Goal: Transaction & Acquisition: Book appointment/travel/reservation

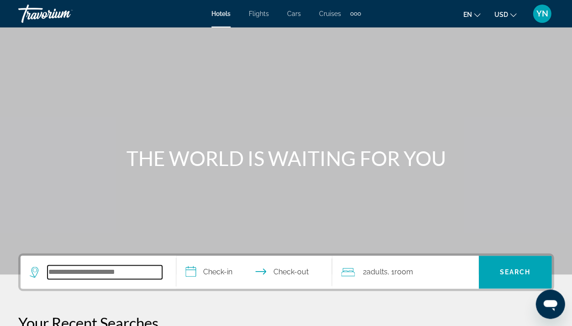
click at [63, 269] on input "Search hotel destination" at bounding box center [104, 272] width 115 height 14
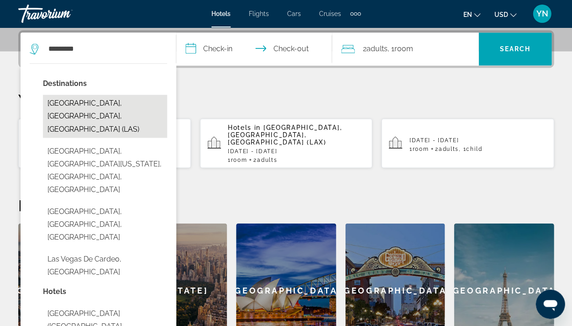
drag, startPoint x: 63, startPoint y: 270, endPoint x: 104, endPoint y: 103, distance: 171.7
click at [104, 103] on button "[GEOGRAPHIC_DATA], [GEOGRAPHIC_DATA], [GEOGRAPHIC_DATA] (LAS)" at bounding box center [105, 116] width 124 height 43
type input "**********"
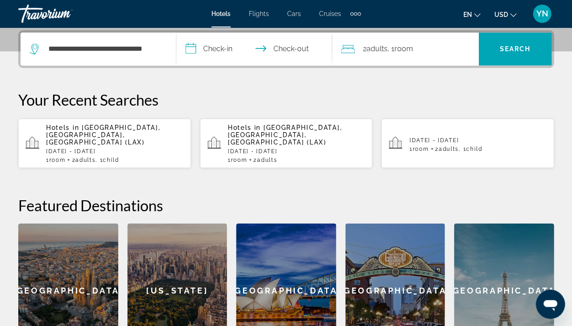
click at [215, 47] on input "**********" at bounding box center [255, 50] width 159 height 36
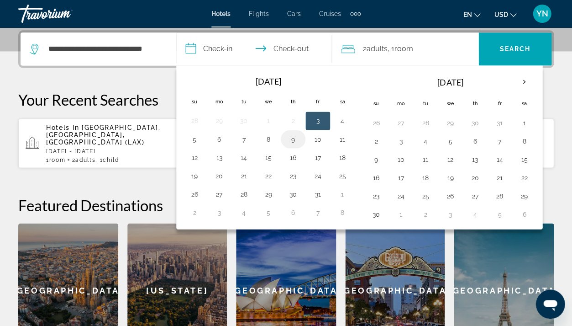
click at [295, 137] on button "9" at bounding box center [293, 138] width 15 height 13
click at [294, 137] on button "9" at bounding box center [293, 138] width 15 height 13
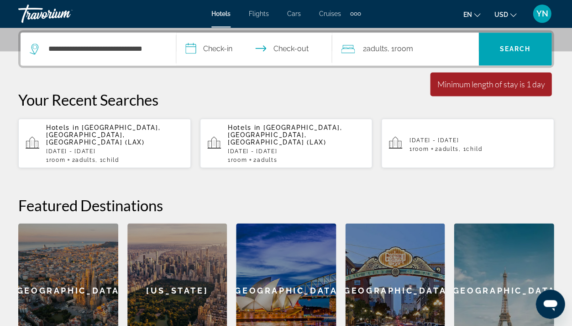
click at [225, 46] on input "**********" at bounding box center [255, 50] width 159 height 36
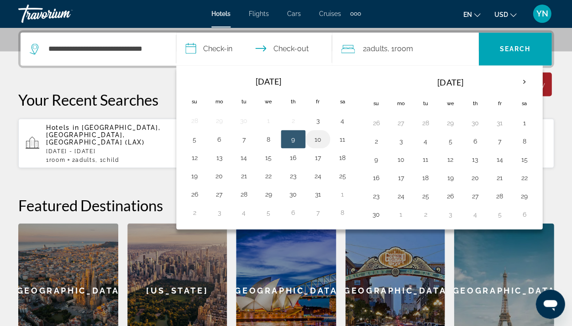
click at [317, 138] on button "10" at bounding box center [318, 138] width 15 height 13
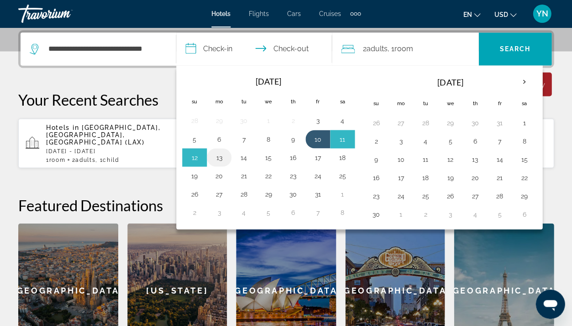
click at [218, 156] on button "13" at bounding box center [219, 157] width 15 height 13
type input "**********"
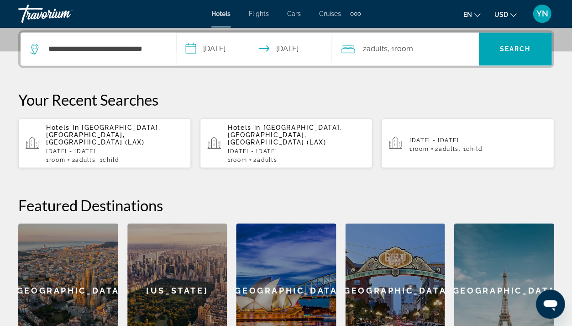
click at [395, 49] on span ", 1 Room rooms" at bounding box center [401, 48] width 26 height 13
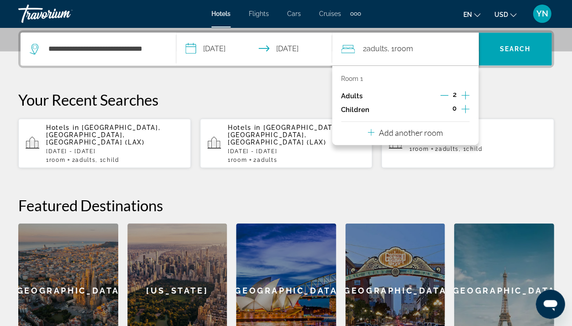
click at [466, 93] on icon "Increment adults" at bounding box center [465, 95] width 8 height 11
click at [464, 110] on icon "Increment children" at bounding box center [465, 109] width 8 height 8
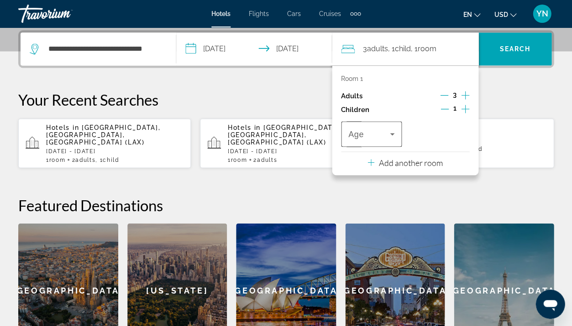
click at [384, 139] on span "Travelers: 3 adults, 1 child" at bounding box center [369, 133] width 42 height 11
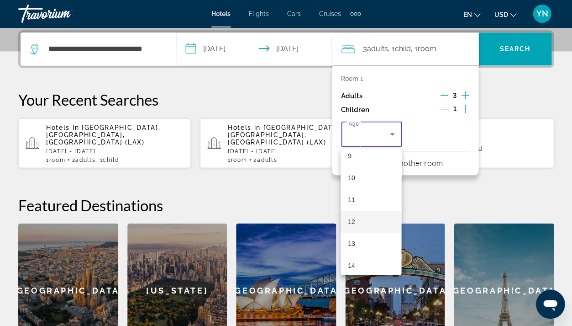
scroll to position [216, 0]
click at [360, 235] on mat-option "13" at bounding box center [371, 233] width 61 height 22
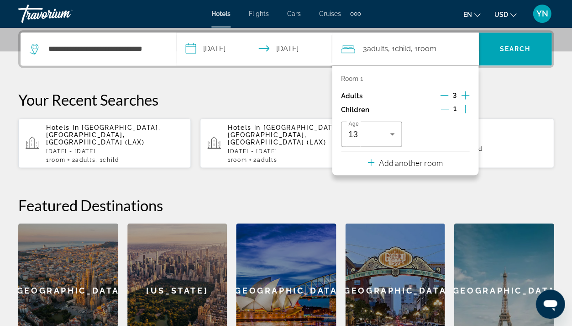
click at [397, 166] on p "Add another room" at bounding box center [411, 162] width 64 height 10
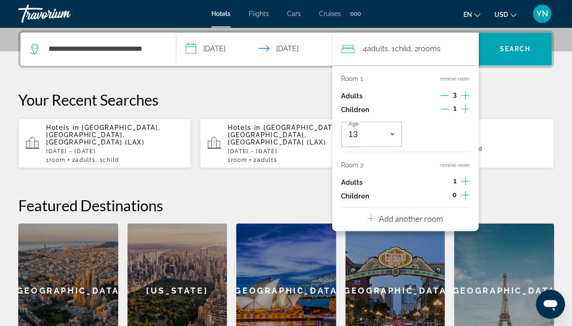
click at [465, 180] on icon "Increment adults" at bounding box center [465, 180] width 8 height 11
click at [445, 185] on icon "Decrement adults" at bounding box center [444, 181] width 8 height 8
click at [465, 198] on icon "Increment children" at bounding box center [465, 194] width 8 height 8
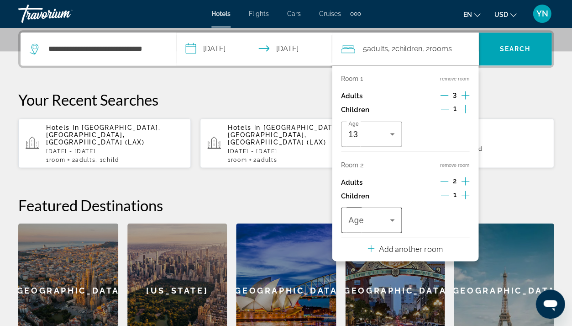
click at [377, 225] on span "Travelers: 5 adults, 2 children" at bounding box center [369, 219] width 42 height 11
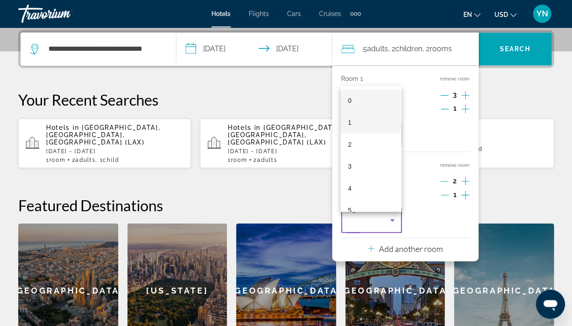
click at [366, 123] on mat-option "1" at bounding box center [371, 122] width 61 height 22
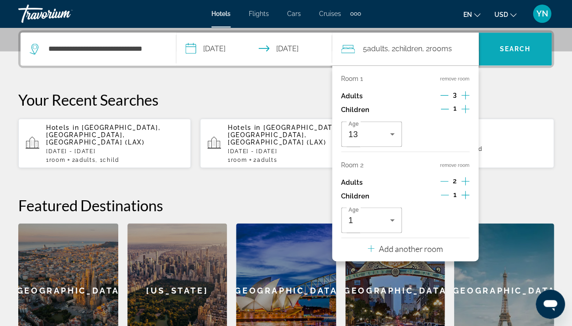
click at [522, 48] on span "Search" at bounding box center [515, 48] width 31 height 7
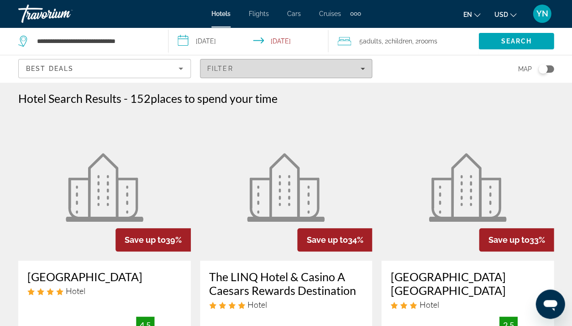
click at [364, 70] on icon "Filters" at bounding box center [362, 68] width 5 height 5
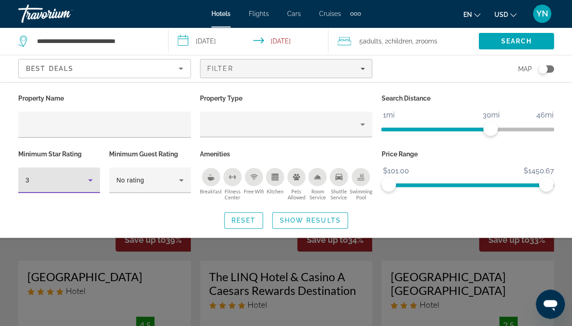
click at [88, 178] on icon "Hotel Filters" at bounding box center [90, 179] width 11 height 11
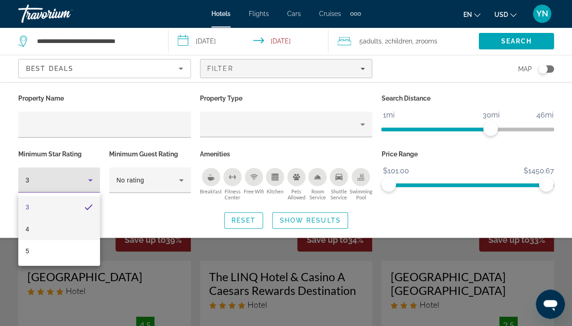
click at [73, 225] on mat-option "4" at bounding box center [59, 229] width 82 height 22
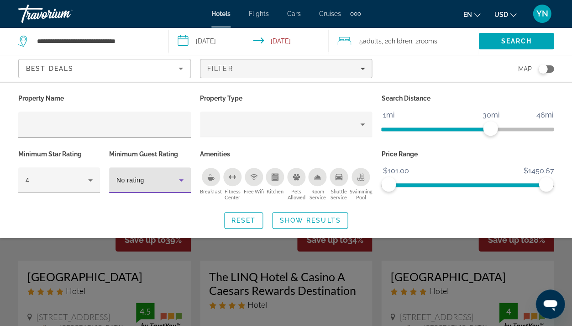
click at [179, 179] on icon "Hotel Filters" at bounding box center [181, 180] width 5 height 2
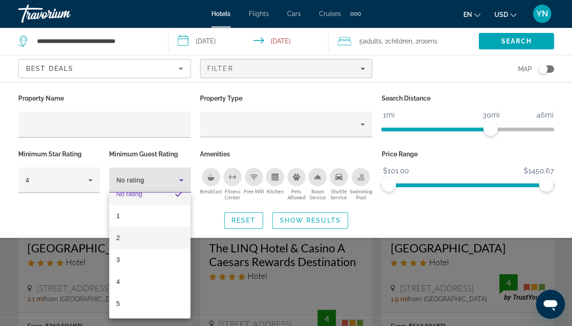
scroll to position [30, 0]
click at [149, 280] on mat-option "4" at bounding box center [150, 281] width 82 height 22
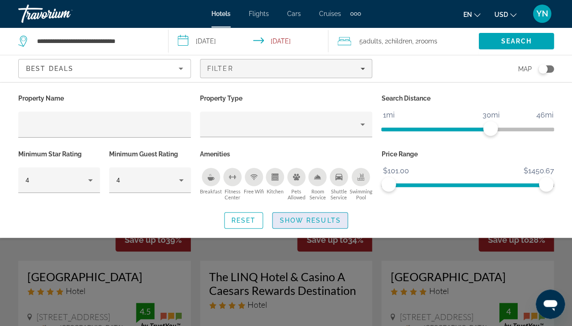
click at [322, 222] on span "Show Results" at bounding box center [310, 219] width 61 height 7
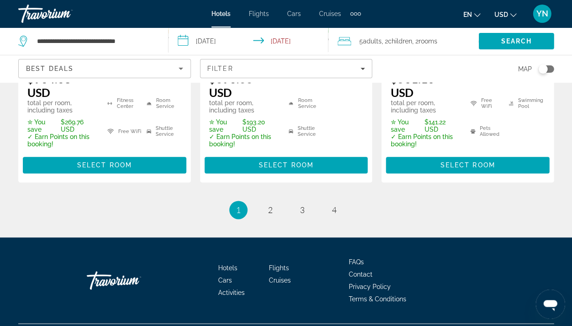
scroll to position [1473, 0]
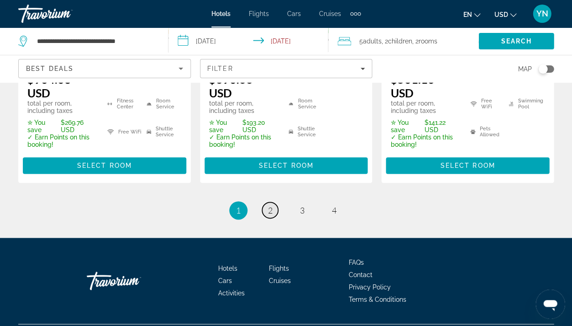
click at [268, 205] on span "2" at bounding box center [270, 210] width 5 height 10
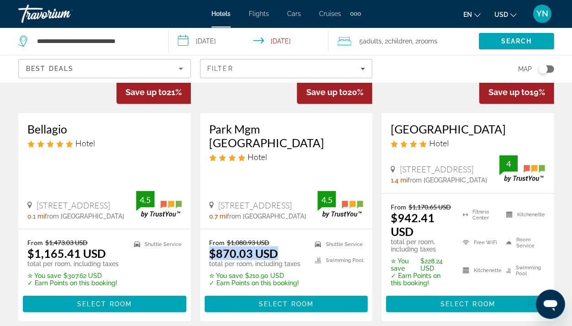
scroll to position [148, 0]
drag, startPoint x: 270, startPoint y: 255, endPoint x: 256, endPoint y: 189, distance: 68.2
click at [256, 189] on div "Save up to 20% Park Mgm [GEOGRAPHIC_DATA] Hotel [STREET_ADDRESS] S 0.7 mi from …" at bounding box center [286, 144] width 173 height 354
click at [255, 189] on div "Park Mgm [GEOGRAPHIC_DATA] Hotel [STREET_ADDRESS] S 0.7 mi from [GEOGRAPHIC_DAT…" at bounding box center [286, 171] width 173 height 116
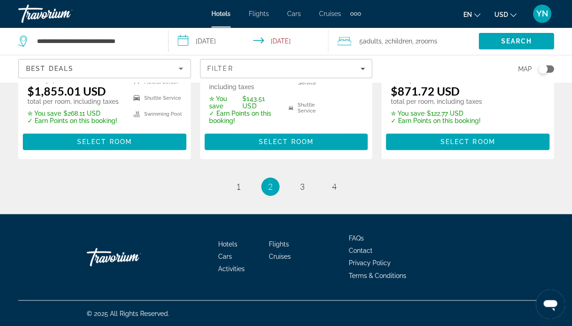
scroll to position [1458, 0]
click at [301, 186] on span "3" at bounding box center [302, 186] width 5 height 10
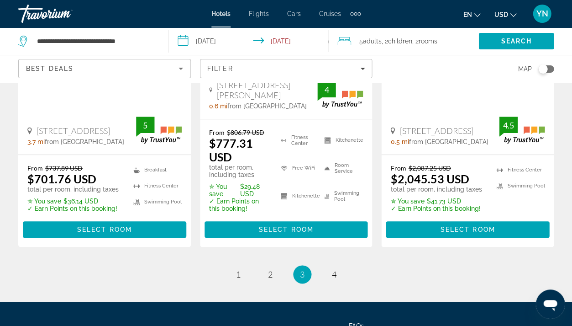
scroll to position [1397, 0]
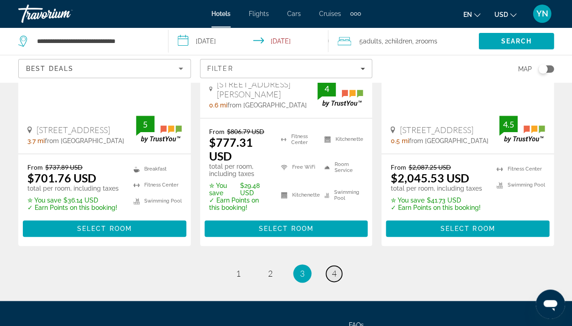
click at [335, 268] on span "4" at bounding box center [334, 273] width 5 height 10
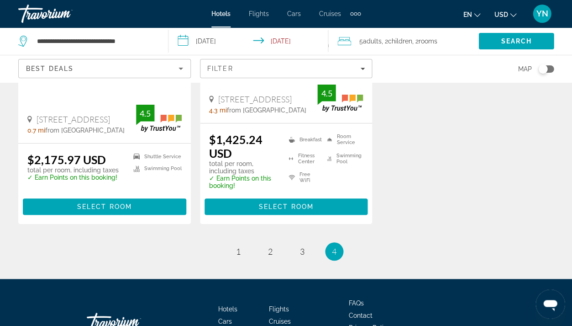
scroll to position [1343, 0]
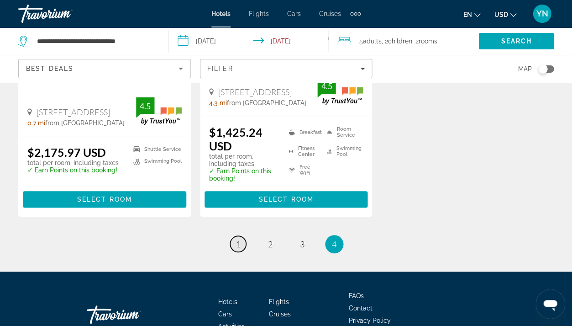
click at [234, 236] on link "page 1" at bounding box center [238, 244] width 16 height 16
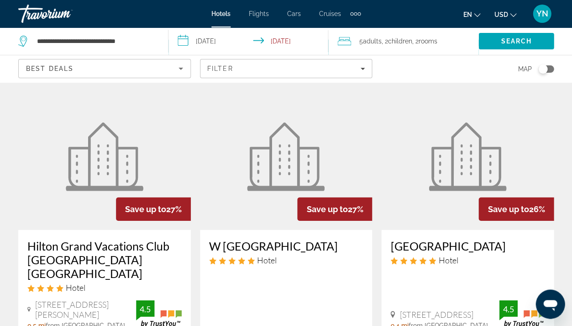
scroll to position [401, 0]
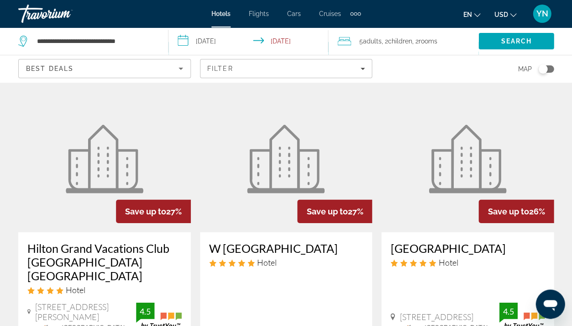
click at [275, 165] on img "Main content" at bounding box center [286, 159] width 78 height 69
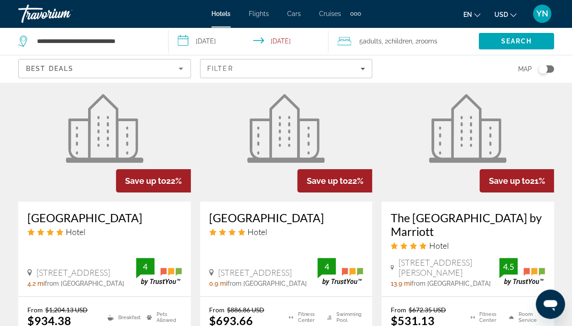
scroll to position [1233, 0]
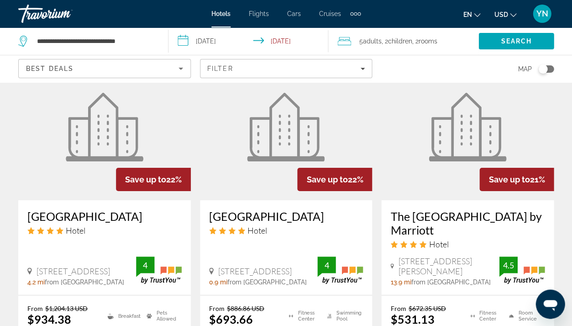
click at [269, 158] on figure "Main content" at bounding box center [286, 127] width 173 height 146
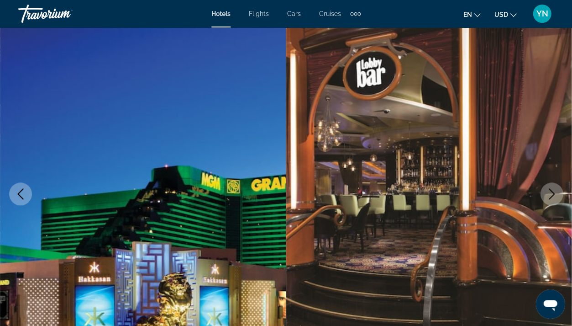
scroll to position [51, 0]
click at [553, 196] on icon "Next image" at bounding box center [551, 193] width 11 height 11
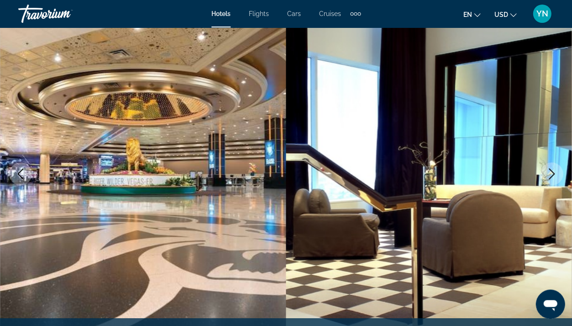
scroll to position [64, 0]
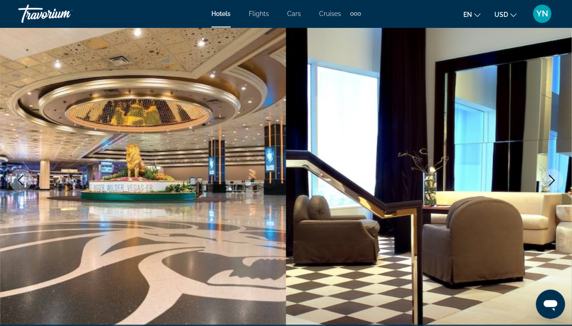
click at [549, 182] on icon "Next image" at bounding box center [551, 179] width 11 height 11
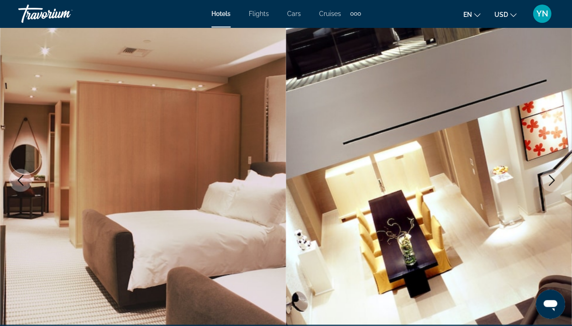
click at [549, 182] on icon "Next image" at bounding box center [551, 179] width 11 height 11
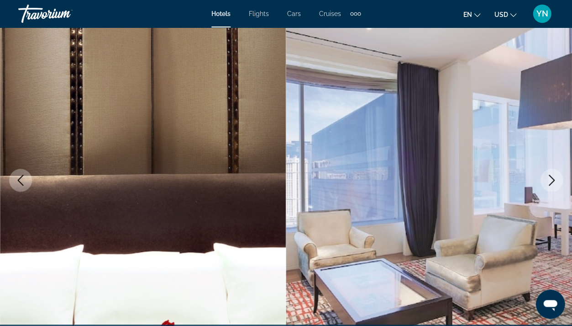
click at [547, 185] on icon "Next image" at bounding box center [551, 179] width 11 height 11
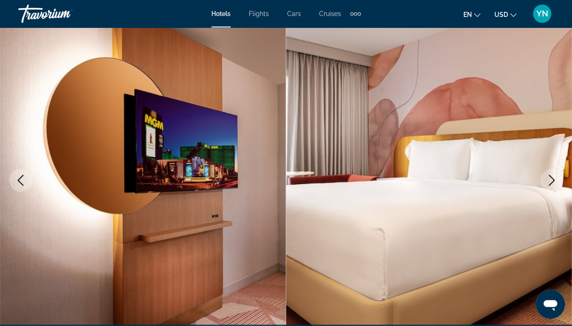
click at [549, 183] on icon "Next image" at bounding box center [551, 179] width 11 height 11
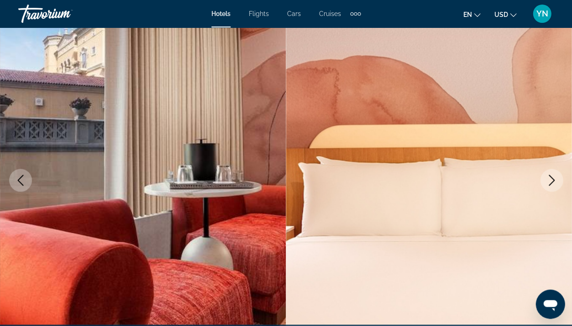
click at [549, 183] on icon "Next image" at bounding box center [551, 179] width 11 height 11
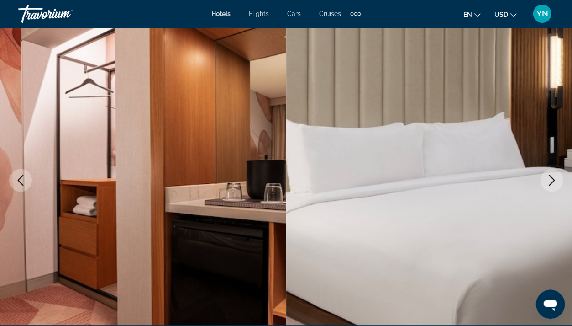
click at [549, 183] on icon "Next image" at bounding box center [551, 179] width 11 height 11
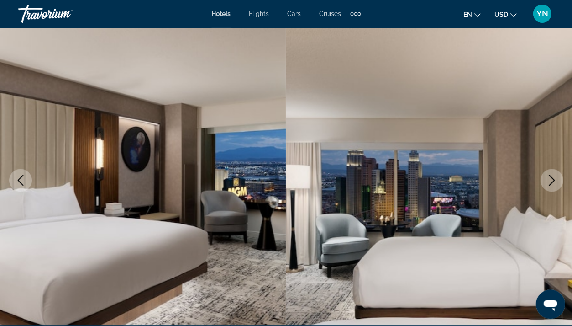
click at [549, 183] on icon "Next image" at bounding box center [551, 179] width 11 height 11
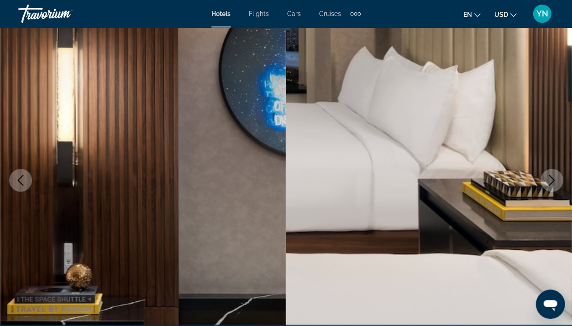
click at [550, 182] on icon "Next image" at bounding box center [551, 179] width 11 height 11
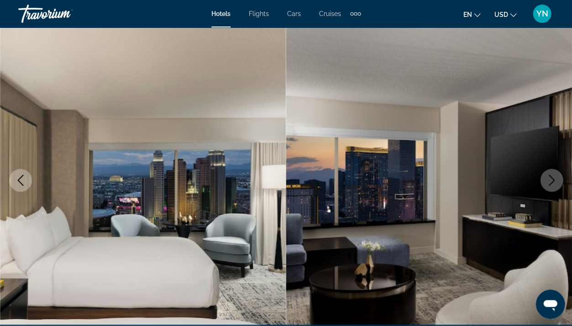
click at [550, 182] on icon "Next image" at bounding box center [551, 179] width 11 height 11
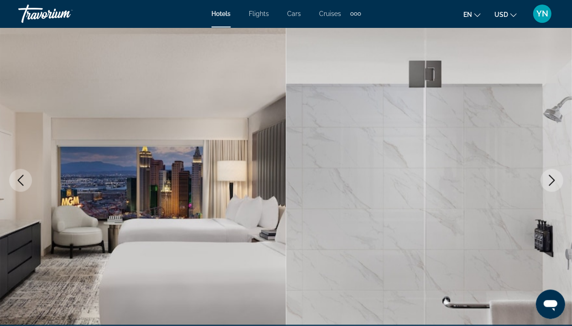
click at [553, 179] on icon "Next image" at bounding box center [552, 179] width 6 height 11
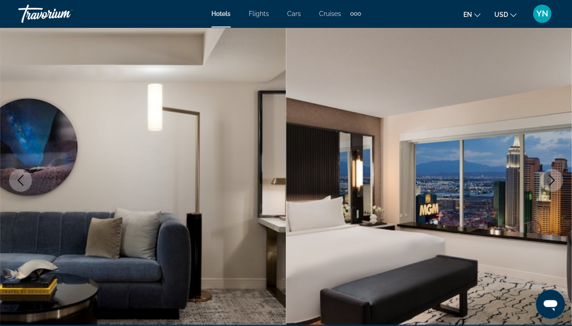
click at [553, 179] on icon "Next image" at bounding box center [552, 179] width 6 height 11
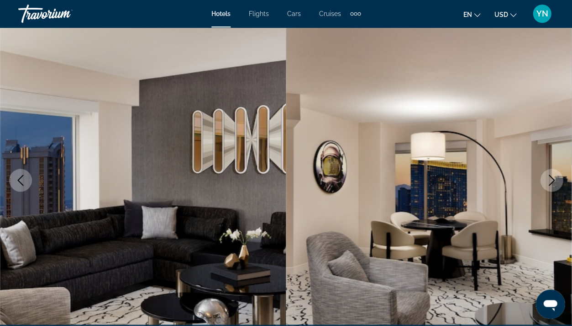
click at [553, 179] on icon "Next image" at bounding box center [552, 179] width 6 height 11
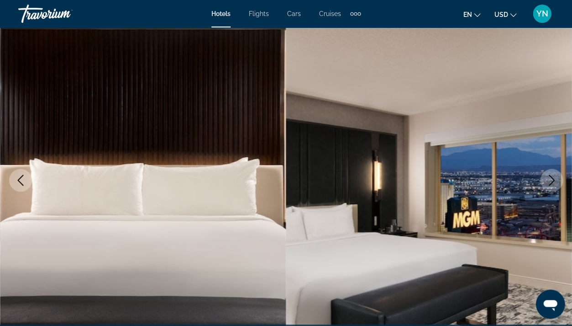
click at [554, 176] on icon "Next image" at bounding box center [551, 179] width 11 height 11
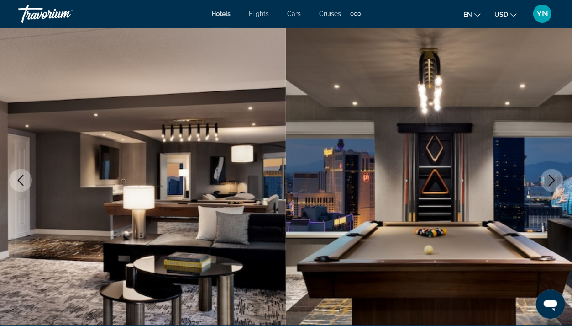
click at [554, 176] on icon "Next image" at bounding box center [551, 179] width 11 height 11
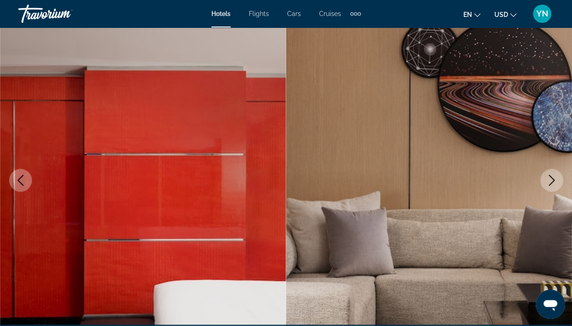
click at [554, 176] on icon "Next image" at bounding box center [551, 179] width 11 height 11
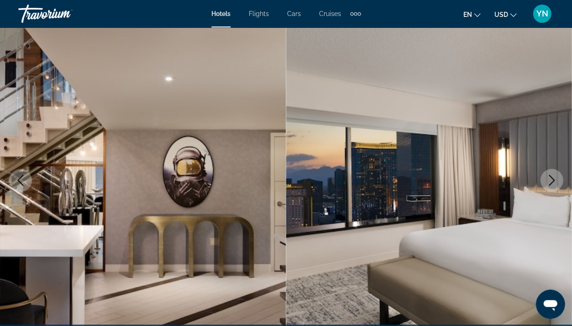
click at [550, 182] on icon "Next image" at bounding box center [551, 179] width 11 height 11
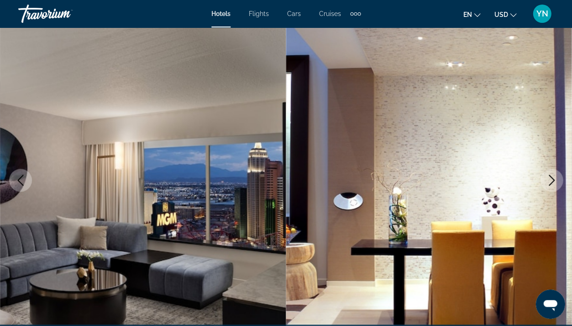
click at [550, 180] on icon "Next image" at bounding box center [551, 179] width 11 height 11
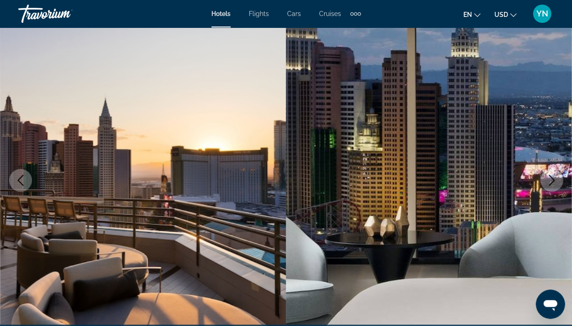
click at [550, 180] on icon "Next image" at bounding box center [551, 179] width 11 height 11
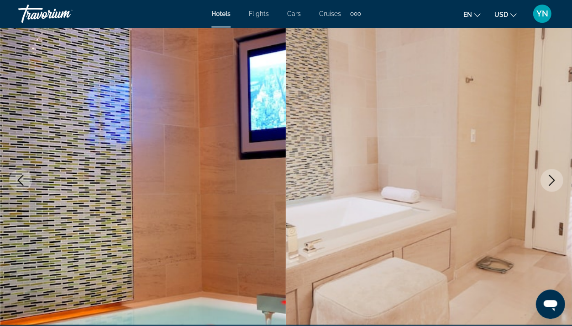
click at [21, 172] on button "Previous image" at bounding box center [20, 180] width 23 height 23
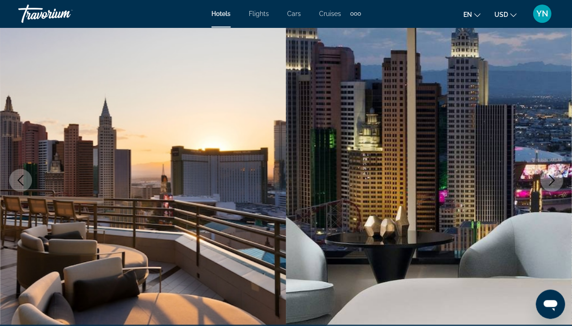
click at [546, 181] on icon "Next image" at bounding box center [551, 179] width 11 height 11
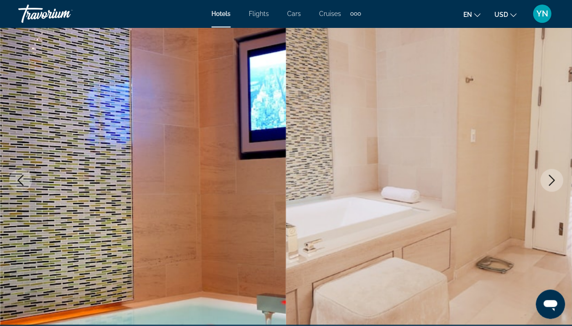
click at [546, 181] on icon "Next image" at bounding box center [551, 179] width 11 height 11
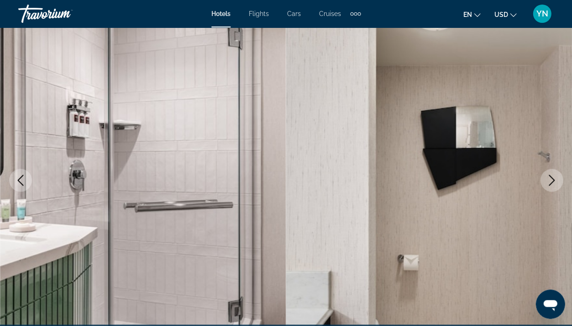
click at [546, 179] on icon "Next image" at bounding box center [551, 179] width 11 height 11
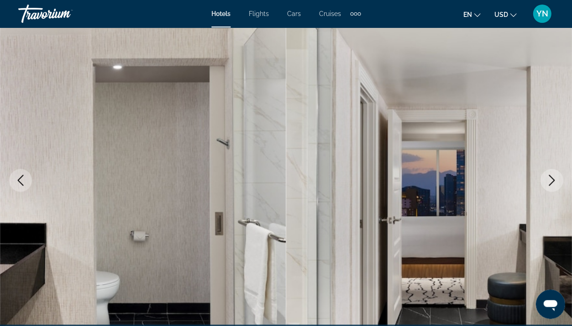
click at [546, 179] on icon "Next image" at bounding box center [551, 179] width 11 height 11
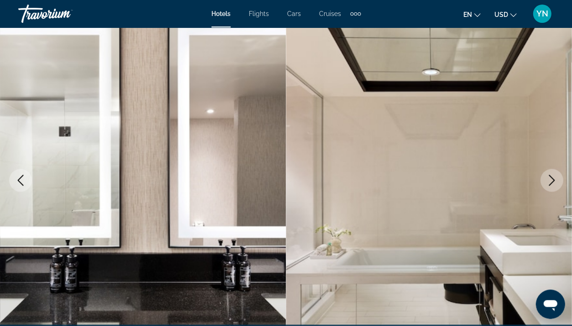
click at [551, 179] on icon "Next image" at bounding box center [551, 179] width 11 height 11
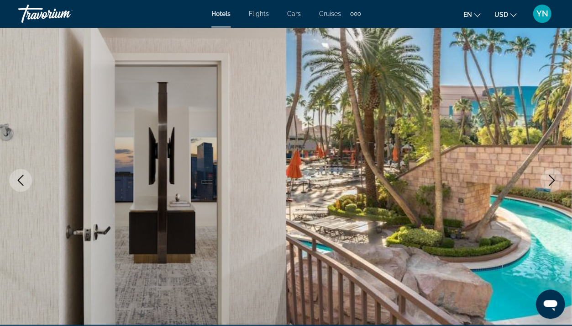
click at [551, 179] on icon "Next image" at bounding box center [551, 179] width 11 height 11
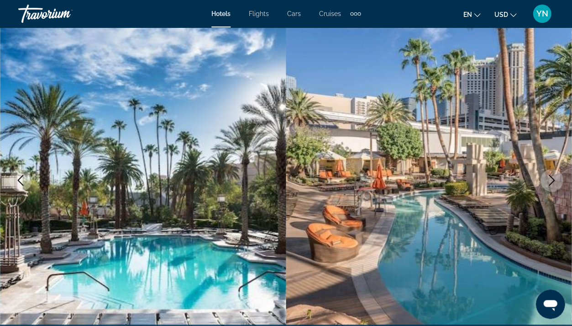
click at [551, 179] on icon "Next image" at bounding box center [551, 179] width 11 height 11
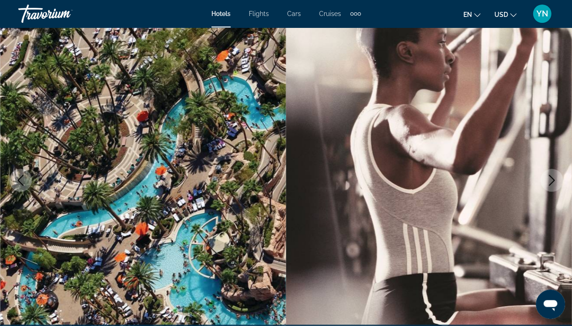
click at [543, 183] on button "Next image" at bounding box center [551, 180] width 23 height 23
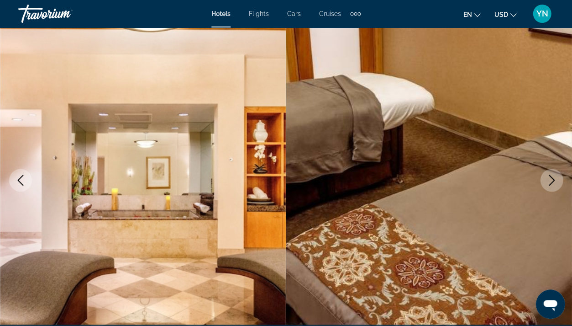
click at [543, 184] on button "Next image" at bounding box center [551, 180] width 23 height 23
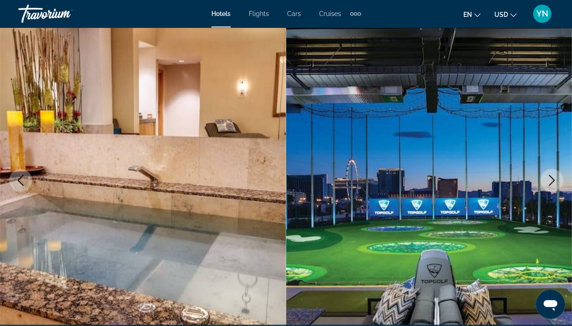
click at [541, 185] on img "Main content" at bounding box center [429, 180] width 286 height 434
click at [554, 176] on icon "Next image" at bounding box center [551, 179] width 11 height 11
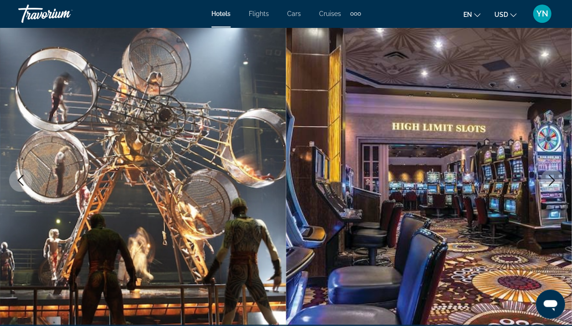
click at [552, 178] on icon "Next image" at bounding box center [552, 179] width 6 height 11
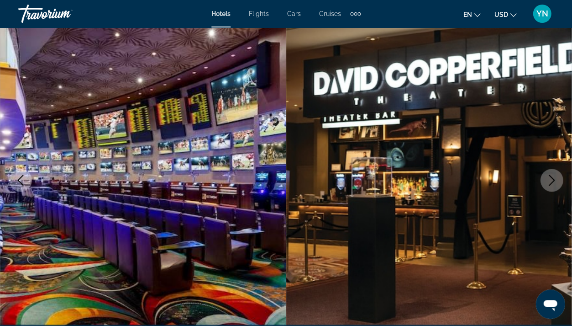
click at [551, 179] on icon "Next image" at bounding box center [551, 179] width 11 height 11
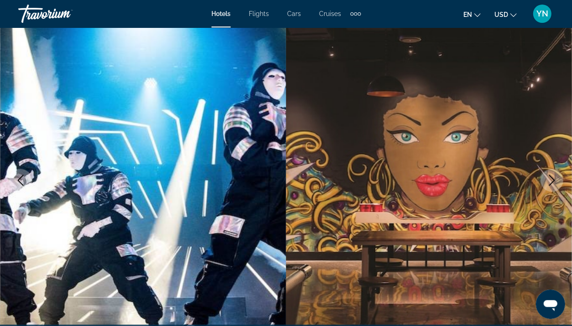
click at [551, 179] on icon "Next image" at bounding box center [551, 179] width 11 height 11
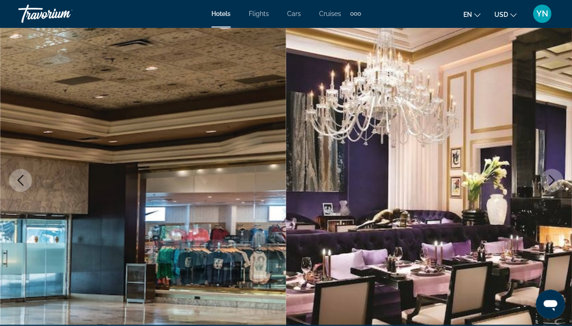
click at [549, 181] on icon "Next image" at bounding box center [551, 179] width 11 height 11
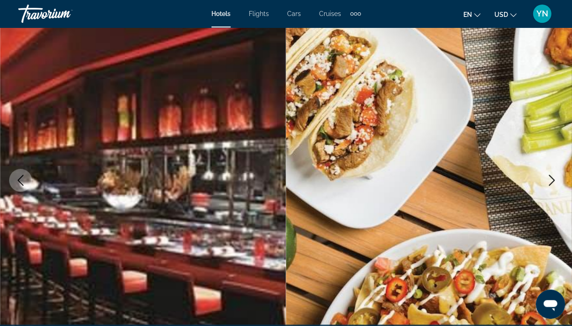
click at [549, 181] on icon "Next image" at bounding box center [551, 179] width 11 height 11
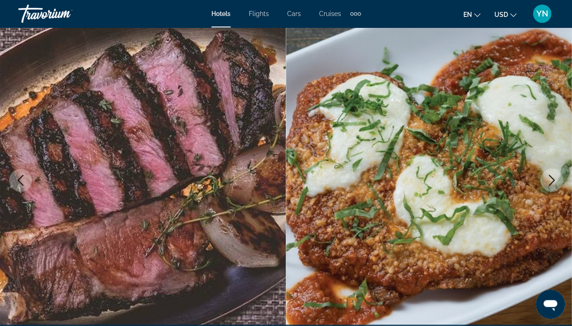
click at [549, 180] on icon "Next image" at bounding box center [551, 179] width 11 height 11
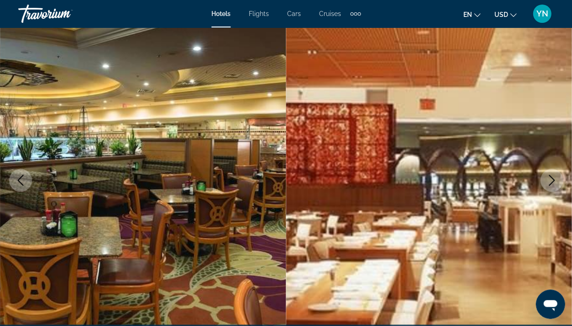
click at [549, 180] on icon "Next image" at bounding box center [551, 179] width 11 height 11
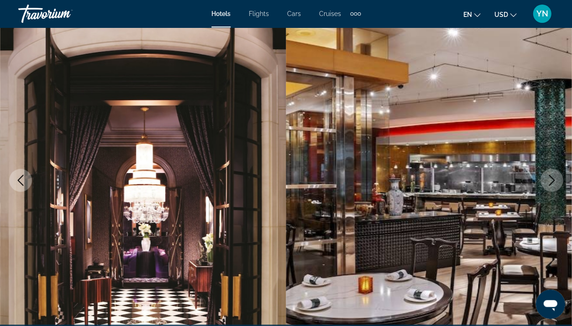
click at [548, 180] on icon "Next image" at bounding box center [551, 179] width 11 height 11
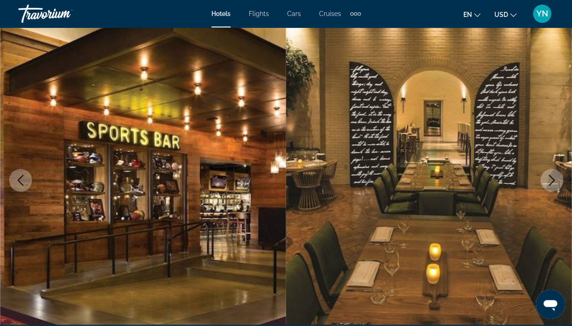
click at [548, 180] on icon "Next image" at bounding box center [551, 179] width 11 height 11
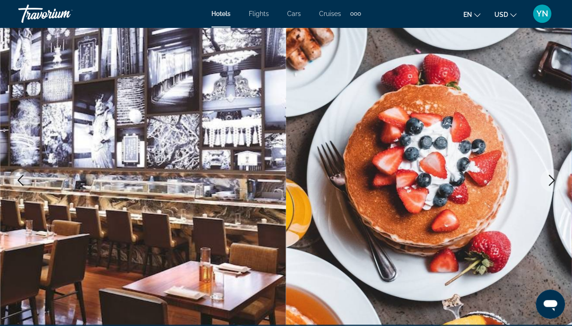
click at [548, 180] on icon "Next image" at bounding box center [551, 179] width 11 height 11
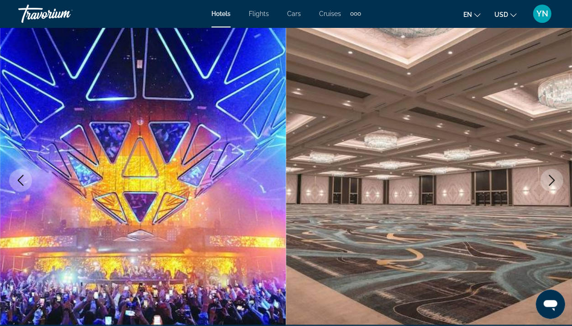
click at [549, 180] on icon "Next image" at bounding box center [551, 179] width 11 height 11
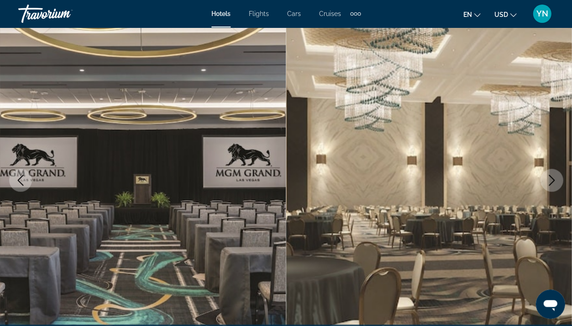
click at [547, 182] on icon "Next image" at bounding box center [551, 179] width 11 height 11
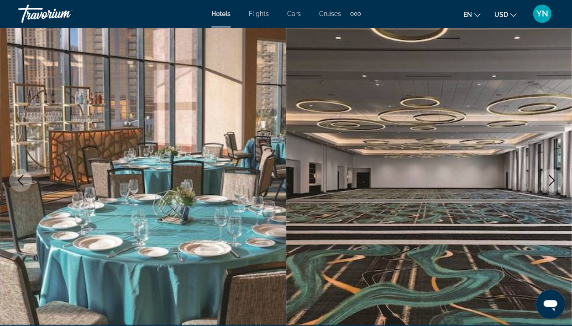
click at [545, 183] on button "Next image" at bounding box center [551, 180] width 23 height 23
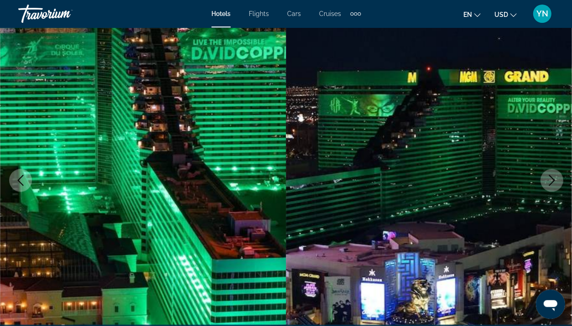
click at [547, 181] on icon "Next image" at bounding box center [551, 179] width 11 height 11
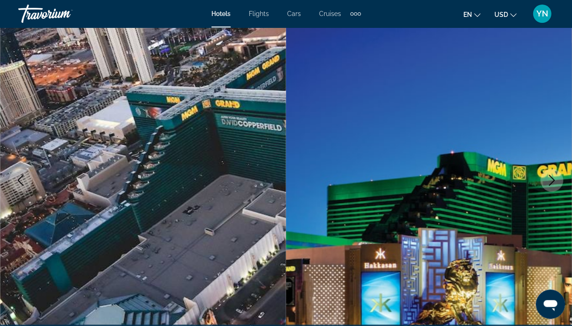
click at [548, 180] on icon "Next image" at bounding box center [551, 179] width 11 height 11
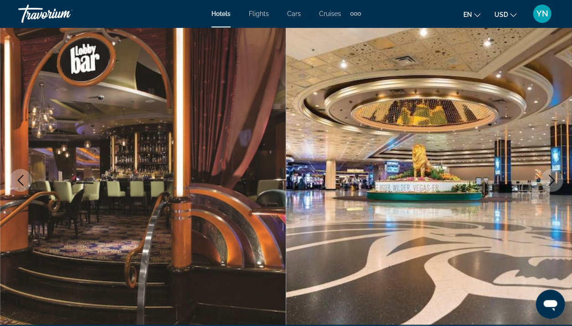
click at [547, 180] on icon "Next image" at bounding box center [551, 179] width 11 height 11
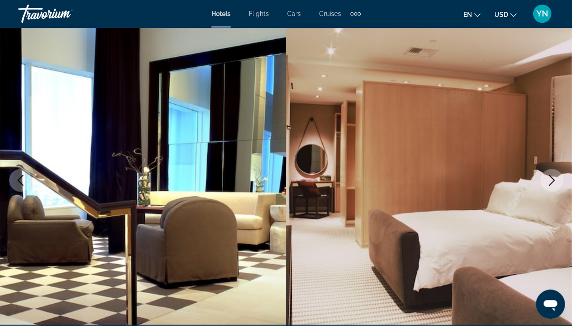
click at [547, 180] on icon "Next image" at bounding box center [551, 179] width 11 height 11
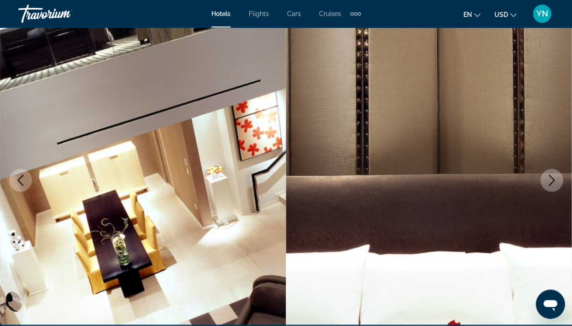
click at [547, 180] on icon "Next image" at bounding box center [551, 179] width 11 height 11
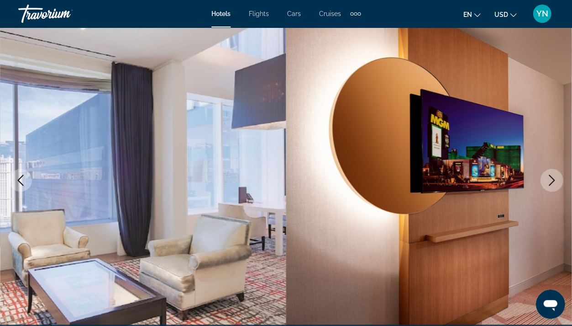
click at [550, 179] on icon "Next image" at bounding box center [551, 179] width 11 height 11
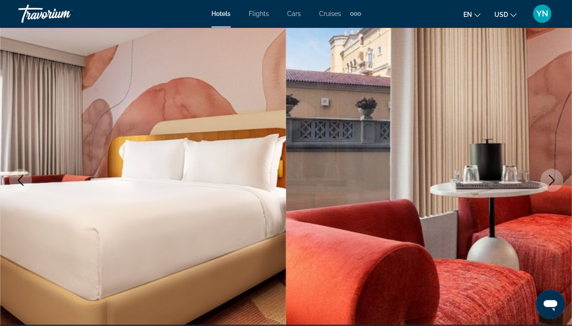
click at [550, 179] on icon "Next image" at bounding box center [551, 179] width 11 height 11
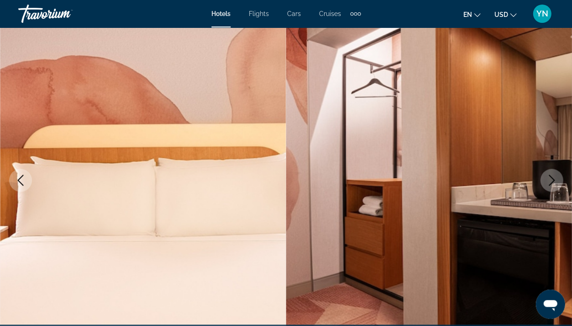
click at [550, 179] on icon "Next image" at bounding box center [551, 179] width 11 height 11
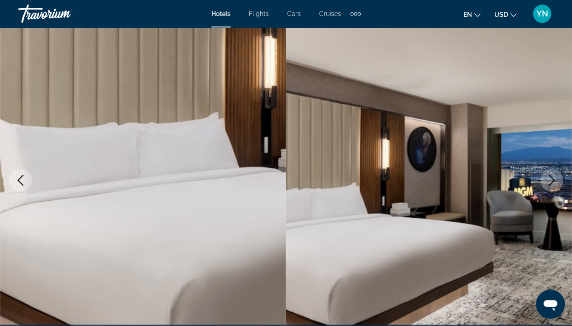
click at [549, 179] on icon "Next image" at bounding box center [551, 179] width 11 height 11
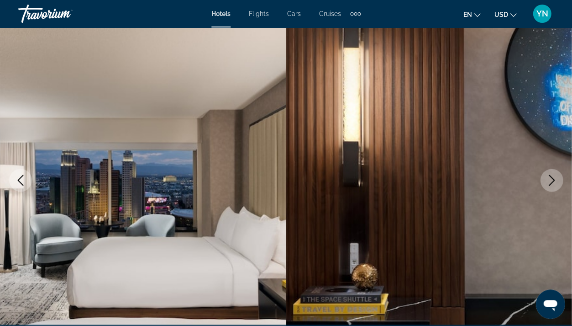
click at [549, 179] on icon "Next image" at bounding box center [551, 179] width 11 height 11
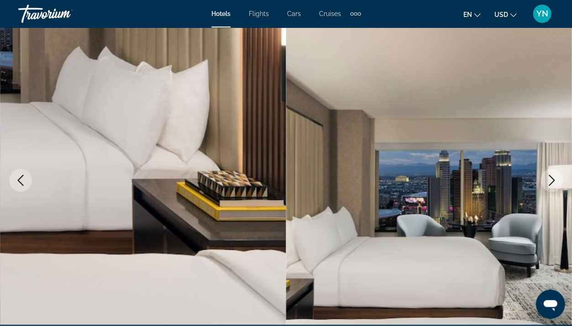
click at [549, 179] on icon "Next image" at bounding box center [551, 179] width 11 height 11
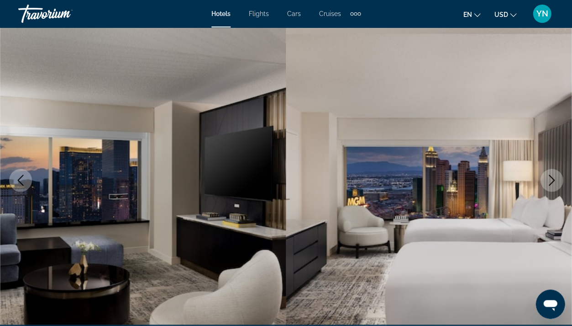
click at [549, 179] on icon "Next image" at bounding box center [551, 179] width 11 height 11
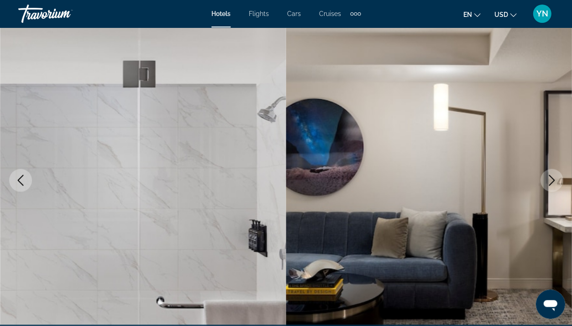
click at [548, 180] on icon "Next image" at bounding box center [551, 179] width 11 height 11
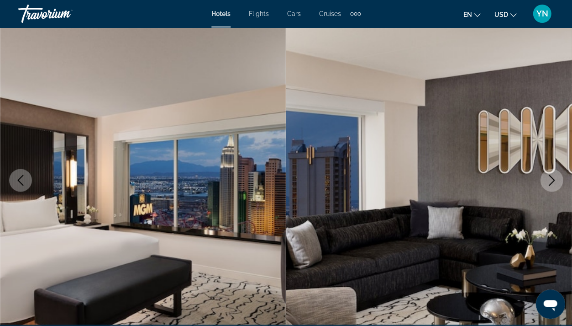
click at [548, 180] on icon "Next image" at bounding box center [551, 179] width 11 height 11
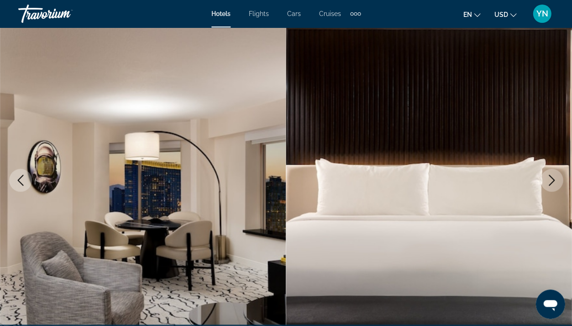
click at [548, 180] on icon "Next image" at bounding box center [551, 179] width 11 height 11
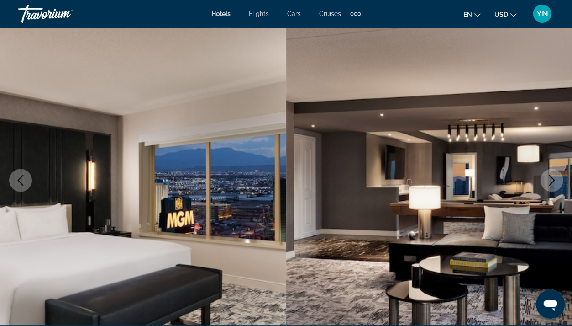
click at [548, 180] on icon "Next image" at bounding box center [551, 179] width 11 height 11
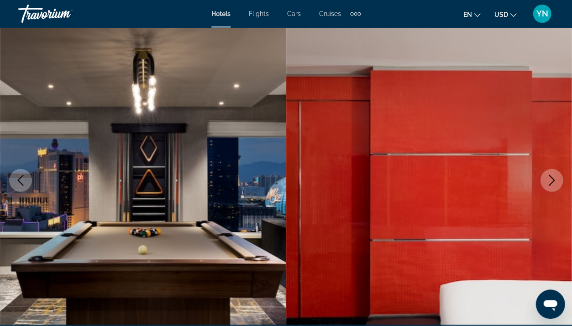
click at [548, 180] on icon "Next image" at bounding box center [551, 179] width 11 height 11
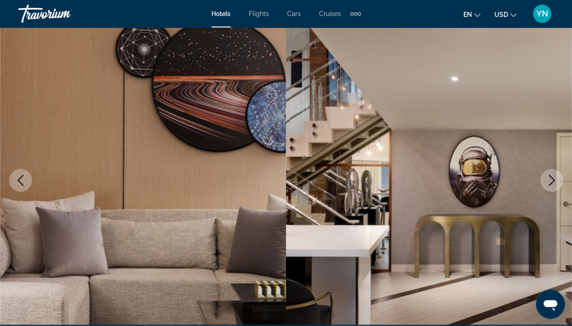
click at [548, 180] on icon "Next image" at bounding box center [551, 179] width 11 height 11
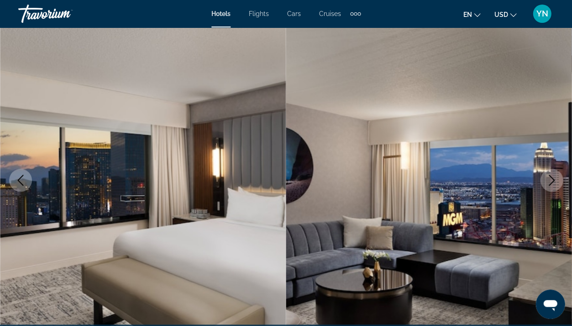
click at [548, 180] on icon "Next image" at bounding box center [551, 179] width 11 height 11
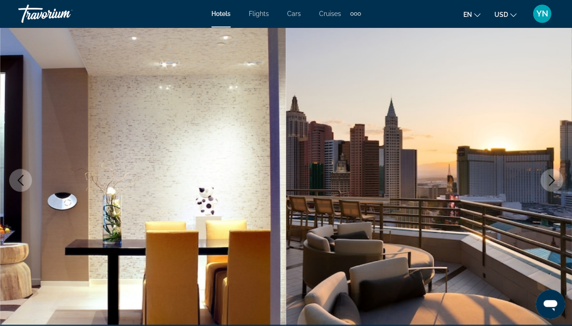
click at [548, 180] on icon "Next image" at bounding box center [551, 179] width 11 height 11
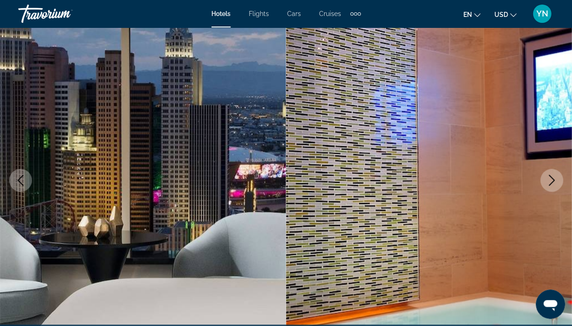
click at [549, 179] on icon "Next image" at bounding box center [551, 179] width 11 height 11
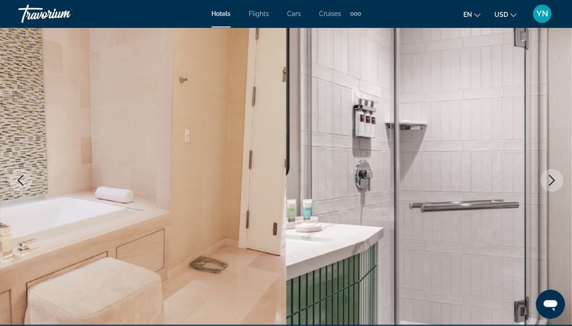
click at [549, 179] on icon "Next image" at bounding box center [551, 179] width 11 height 11
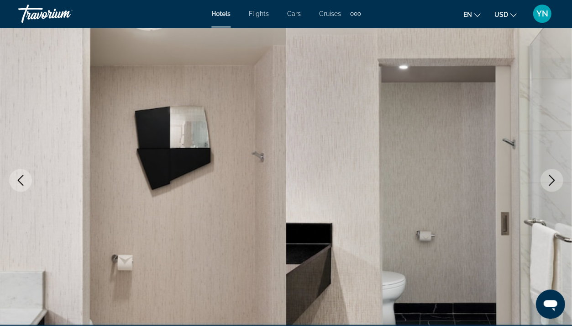
click at [549, 179] on icon "Next image" at bounding box center [551, 179] width 11 height 11
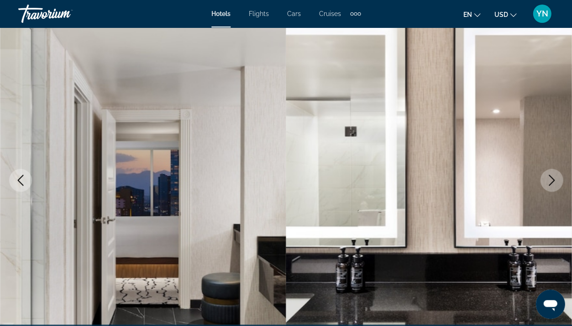
click at [549, 179] on icon "Next image" at bounding box center [551, 179] width 11 height 11
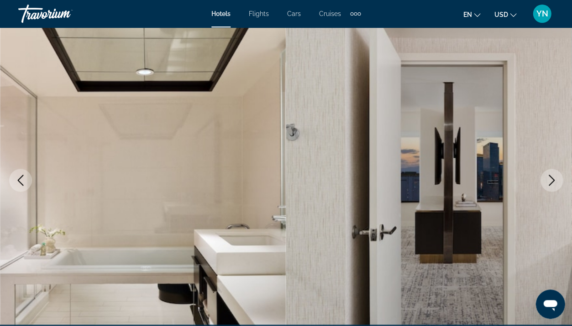
click at [550, 179] on icon "Next image" at bounding box center [551, 179] width 11 height 11
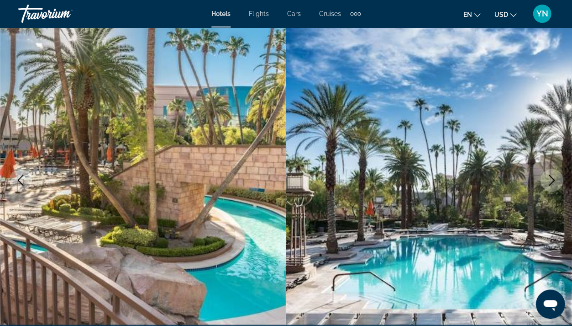
click at [550, 179] on icon "Next image" at bounding box center [551, 179] width 11 height 11
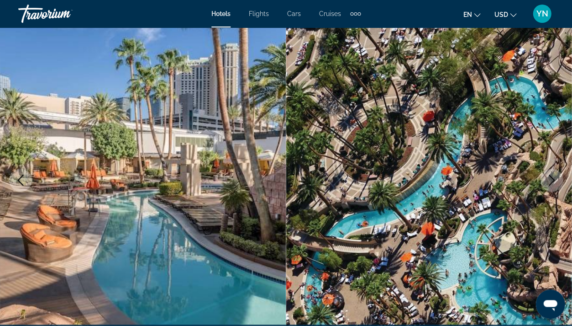
click at [550, 178] on icon "Next image" at bounding box center [551, 179] width 11 height 11
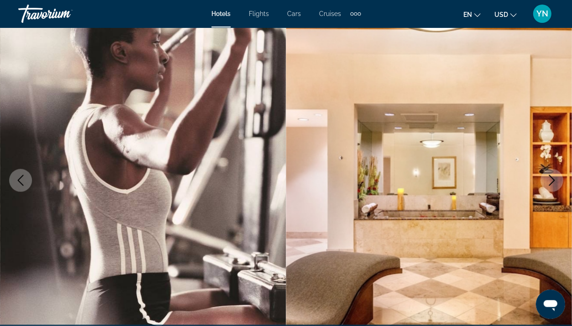
click at [550, 178] on icon "Next image" at bounding box center [551, 179] width 11 height 11
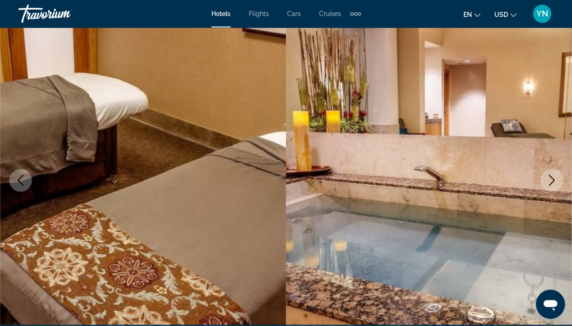
click at [550, 178] on icon "Next image" at bounding box center [551, 179] width 11 height 11
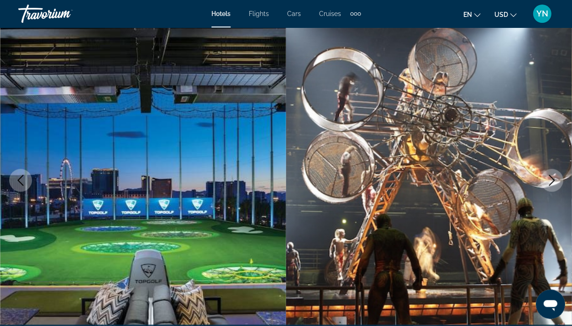
click at [550, 178] on icon "Next image" at bounding box center [551, 179] width 11 height 11
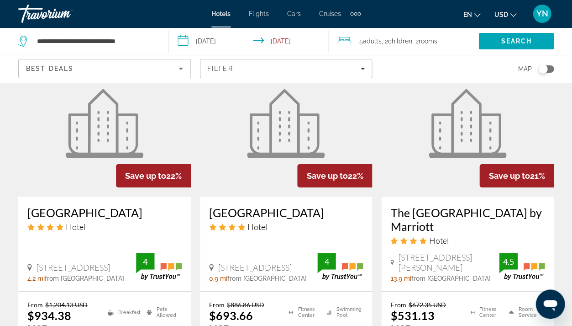
scroll to position [1236, 0]
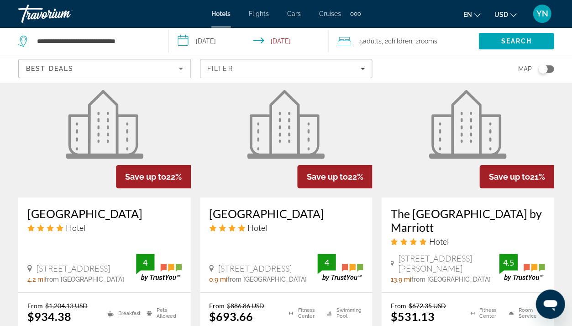
click at [421, 149] on figure "Main content" at bounding box center [467, 124] width 173 height 146
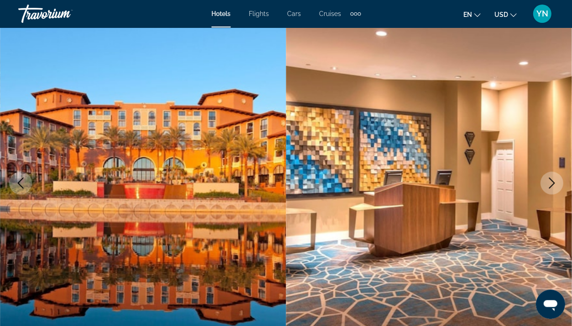
scroll to position [62, 0]
click at [543, 179] on button "Next image" at bounding box center [551, 182] width 23 height 23
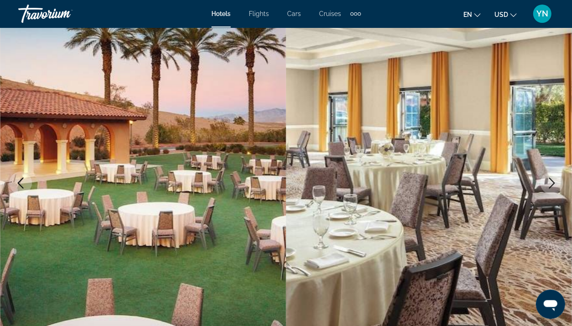
click at [546, 180] on icon "Next image" at bounding box center [551, 182] width 11 height 11
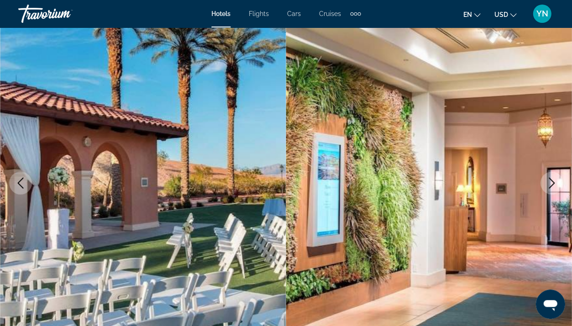
click at [546, 181] on icon "Next image" at bounding box center [551, 182] width 11 height 11
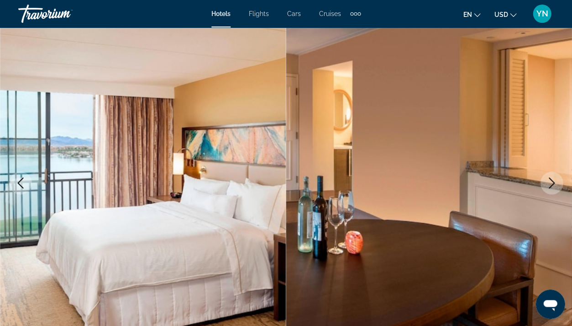
click at [546, 181] on icon "Next image" at bounding box center [551, 182] width 11 height 11
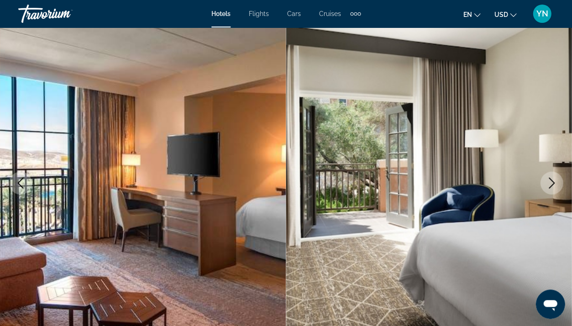
click at [546, 181] on icon "Next image" at bounding box center [551, 182] width 11 height 11
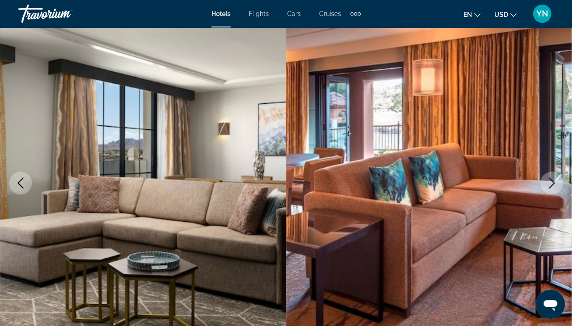
click at [546, 181] on icon "Next image" at bounding box center [551, 182] width 11 height 11
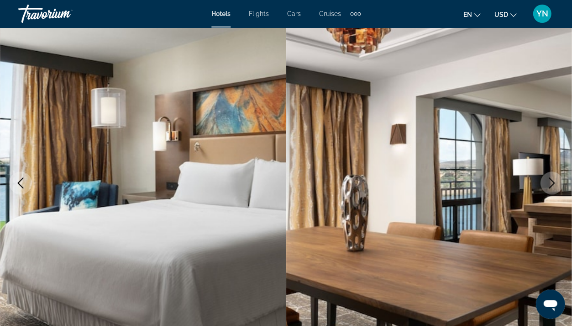
click at [546, 181] on icon "Next image" at bounding box center [551, 182] width 11 height 11
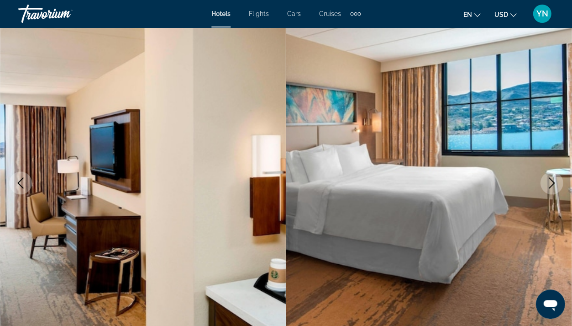
click at [546, 181] on icon "Next image" at bounding box center [551, 182] width 11 height 11
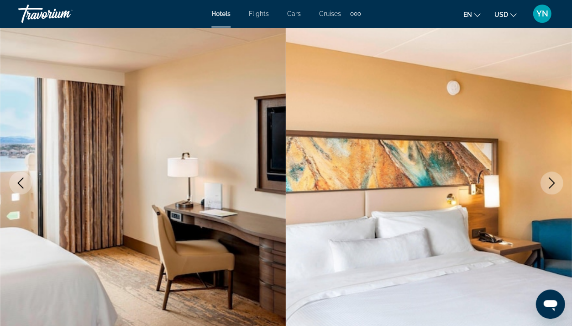
click at [546, 181] on icon "Next image" at bounding box center [551, 182] width 11 height 11
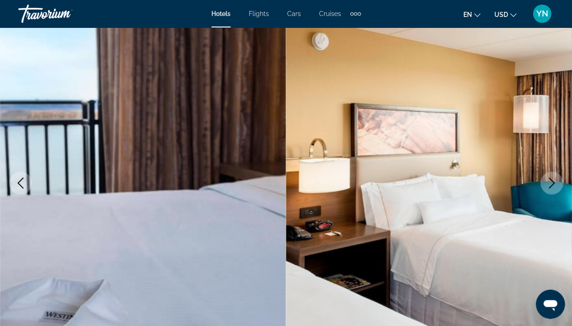
click at [546, 181] on icon "Next image" at bounding box center [551, 182] width 11 height 11
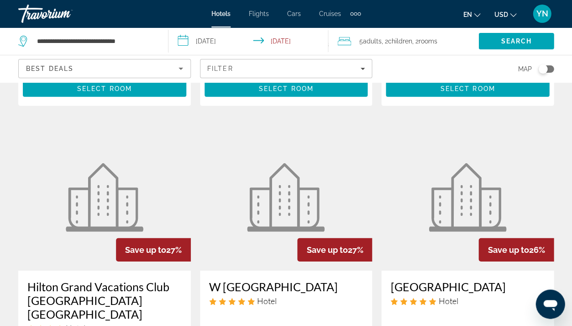
scroll to position [357, 0]
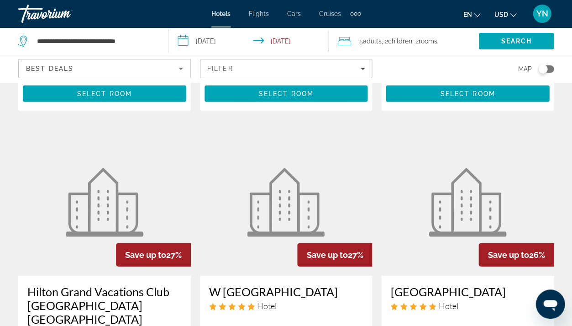
click at [107, 228] on img "Main content" at bounding box center [105, 202] width 78 height 69
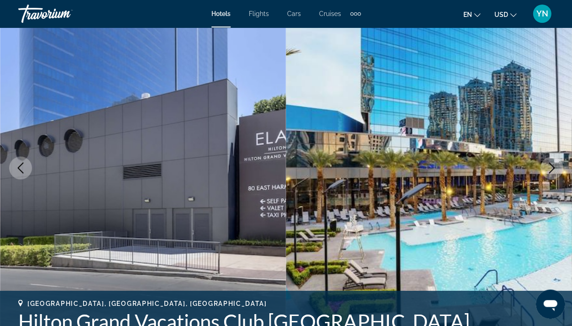
scroll to position [85, 0]
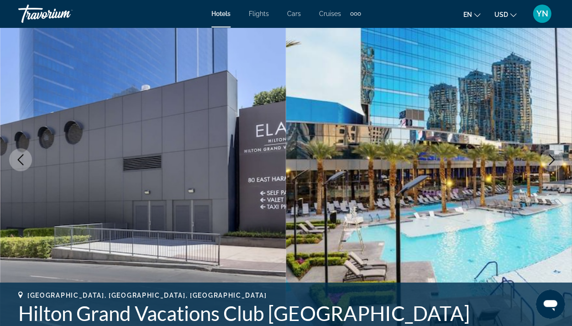
click at [550, 158] on icon "Next image" at bounding box center [551, 159] width 11 height 11
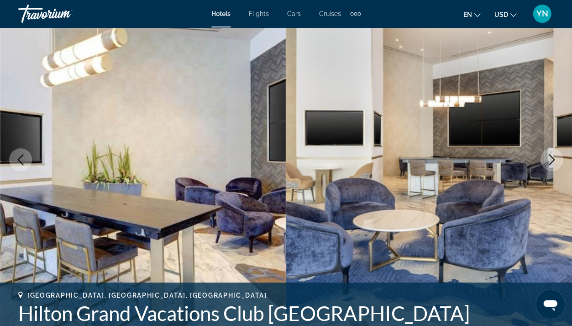
click at [548, 158] on icon "Next image" at bounding box center [551, 159] width 11 height 11
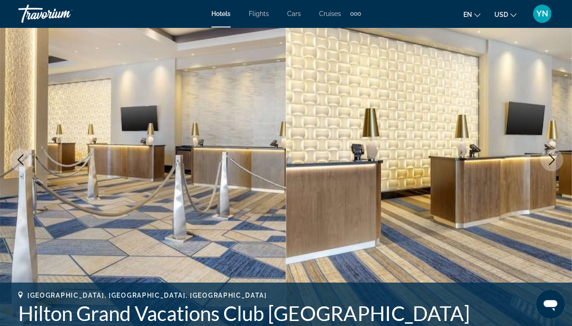
click at [548, 158] on icon "Next image" at bounding box center [551, 159] width 11 height 11
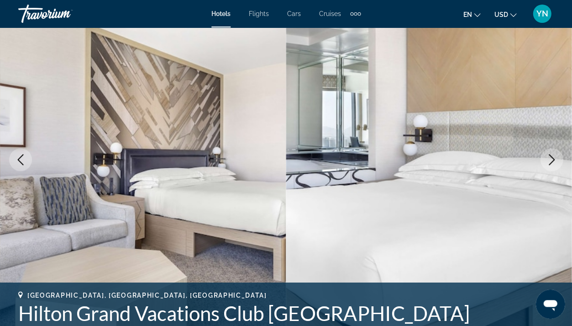
click at [548, 158] on icon "Next image" at bounding box center [551, 159] width 11 height 11
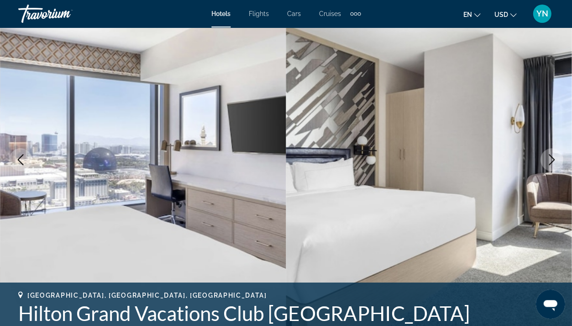
click at [548, 158] on icon "Next image" at bounding box center [551, 159] width 11 height 11
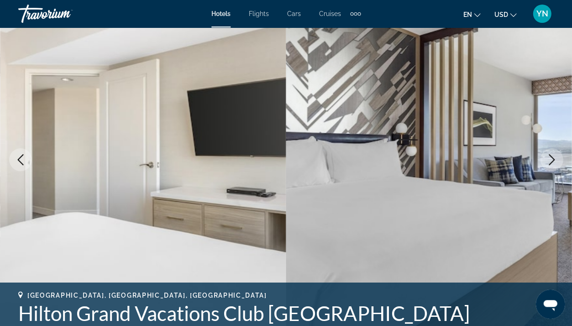
click at [548, 158] on icon "Next image" at bounding box center [551, 159] width 11 height 11
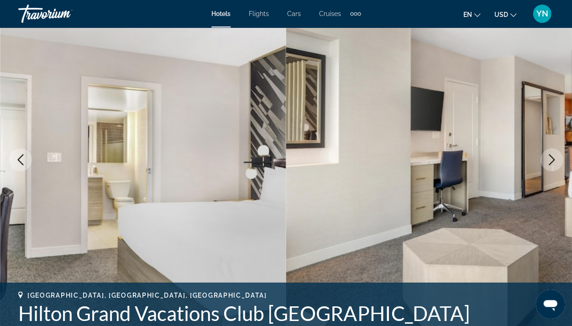
click at [546, 160] on icon "Next image" at bounding box center [551, 159] width 11 height 11
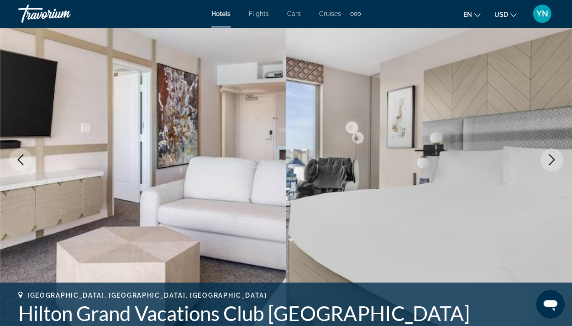
click at [546, 161] on icon "Next image" at bounding box center [551, 159] width 11 height 11
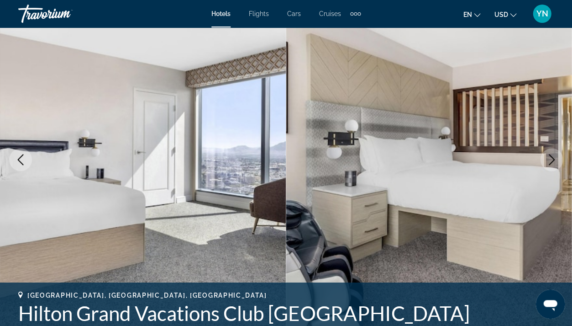
click at [545, 161] on button "Next image" at bounding box center [551, 159] width 23 height 23
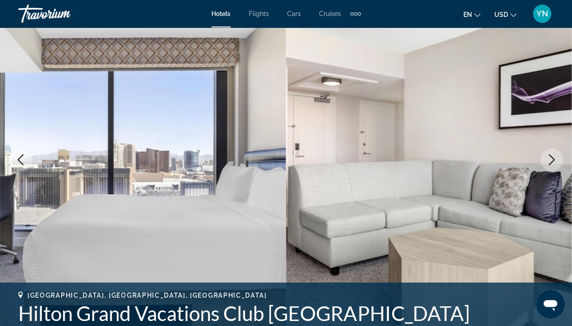
click at [545, 161] on button "Next image" at bounding box center [551, 159] width 23 height 23
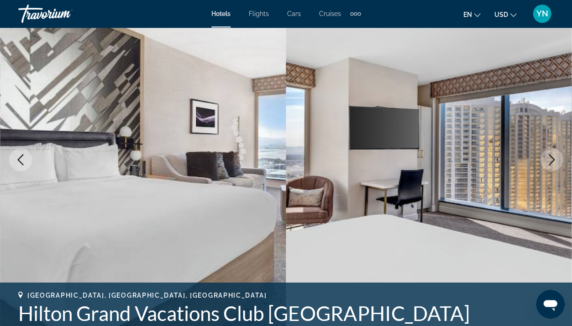
click at [550, 161] on icon "Next image" at bounding box center [551, 159] width 11 height 11
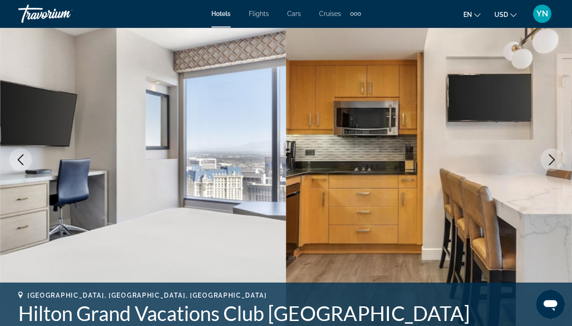
click at [550, 161] on icon "Next image" at bounding box center [551, 159] width 11 height 11
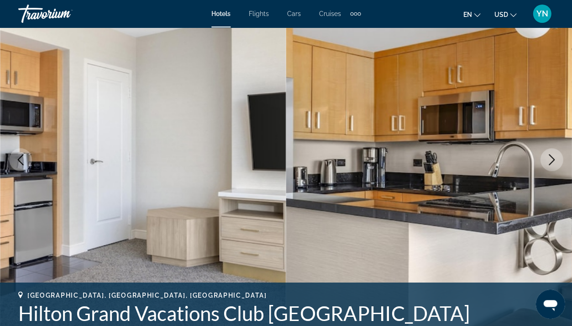
click at [550, 161] on icon "Next image" at bounding box center [551, 159] width 11 height 11
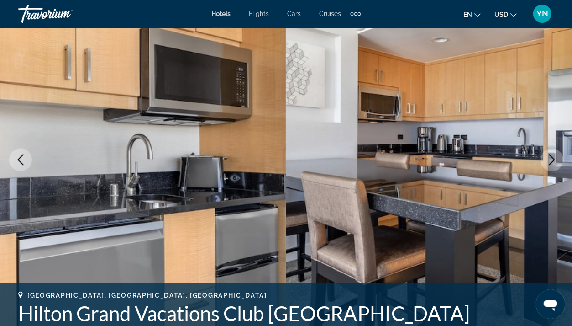
click at [550, 161] on icon "Next image" at bounding box center [551, 159] width 11 height 11
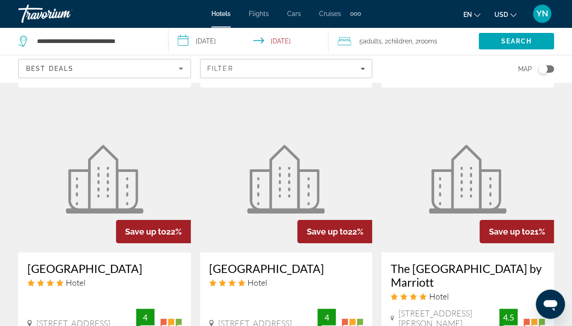
scroll to position [1181, 0]
click at [469, 174] on img "Main content" at bounding box center [468, 179] width 78 height 69
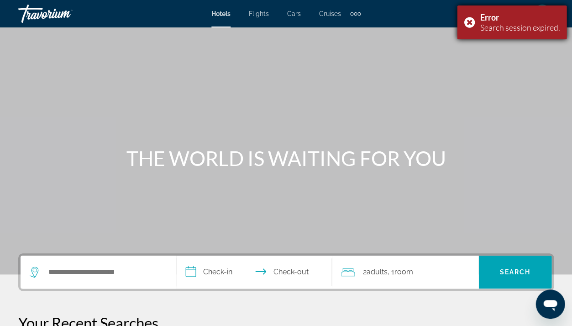
click at [467, 22] on div "Error Search session expired." at bounding box center [512, 22] width 110 height 34
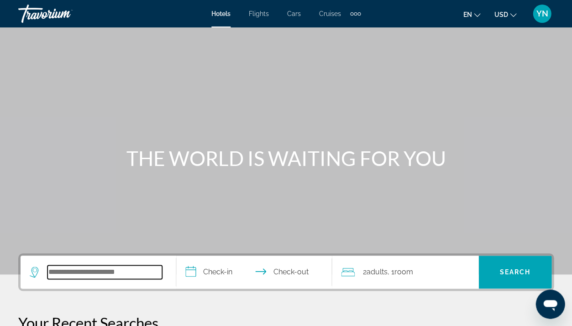
click at [111, 266] on input "Search hotel destination" at bounding box center [104, 272] width 115 height 14
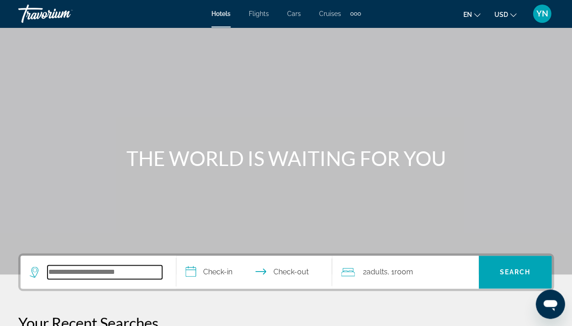
scroll to position [223, 0]
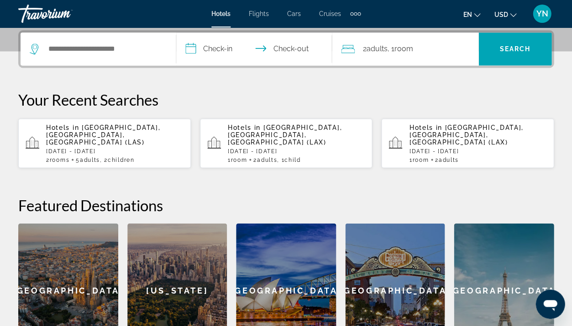
click at [90, 137] on div "Hotels in [GEOGRAPHIC_DATA], [GEOGRAPHIC_DATA], [GEOGRAPHIC_DATA] ([GEOGRAPHIC_…" at bounding box center [114, 142] width 137 height 39
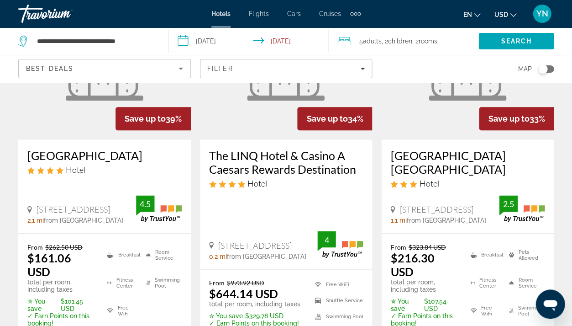
scroll to position [121, 0]
click at [341, 42] on icon "Travelers: 5 adults, 2 children" at bounding box center [345, 41] width 14 height 11
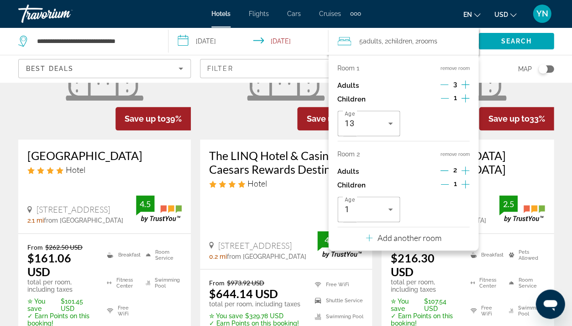
click at [289, 201] on div "The LINQ Hotel & Casino A Caesars Rewards Destination Hotel [STREET_ADDRESS] 0.…" at bounding box center [286, 203] width 173 height 129
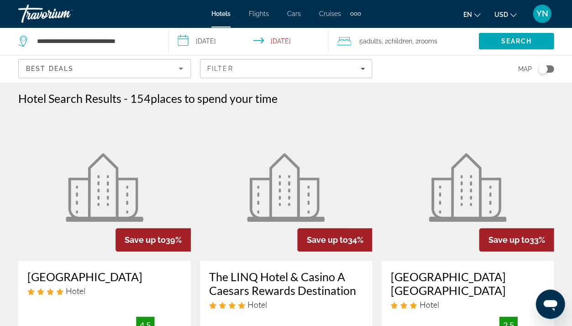
scroll to position [0, 0]
click at [334, 63] on span "Filters" at bounding box center [286, 69] width 172 height 22
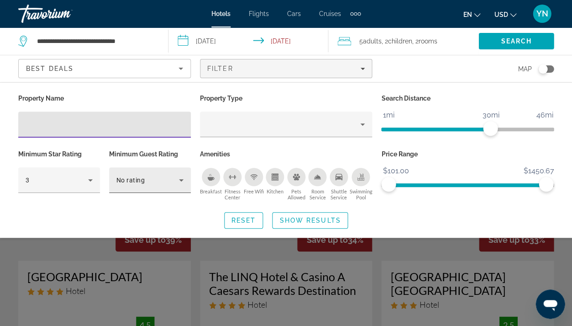
click at [152, 176] on div "No rating" at bounding box center [147, 179] width 63 height 11
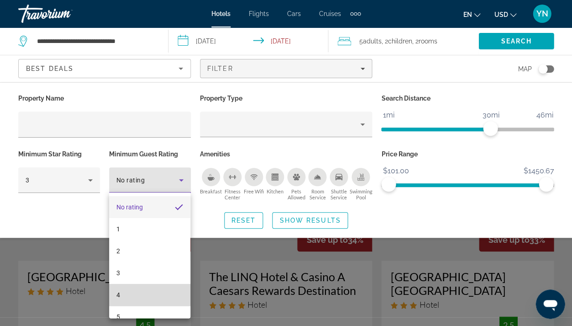
click at [148, 284] on mat-option "4" at bounding box center [150, 295] width 82 height 22
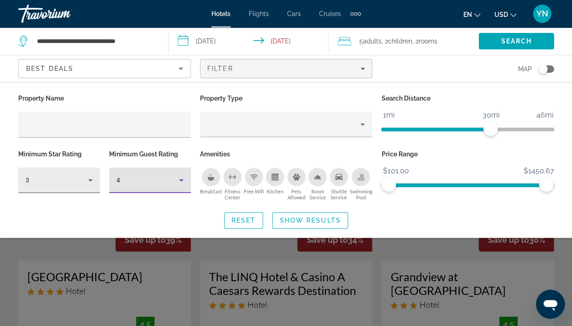
click at [88, 177] on icon "Hotel Filters" at bounding box center [90, 179] width 11 height 11
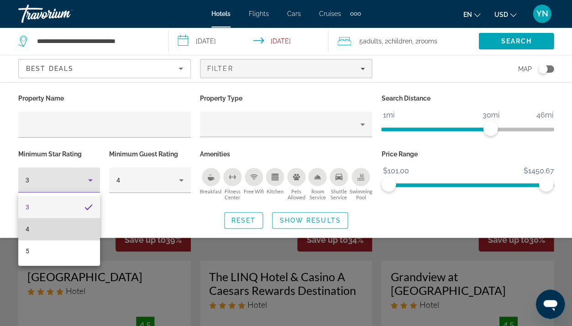
click at [74, 229] on mat-option "4" at bounding box center [59, 229] width 82 height 22
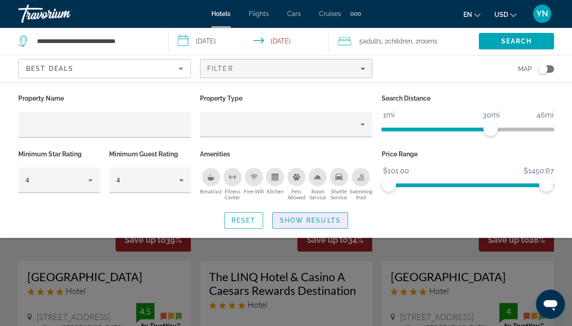
click at [293, 216] on span "Show Results" at bounding box center [310, 219] width 61 height 7
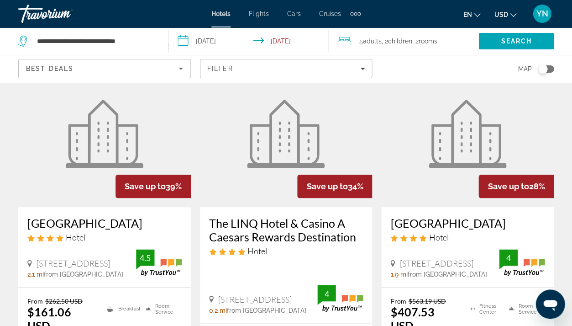
scroll to position [53, 0]
